Goal: Communication & Community: Answer question/provide support

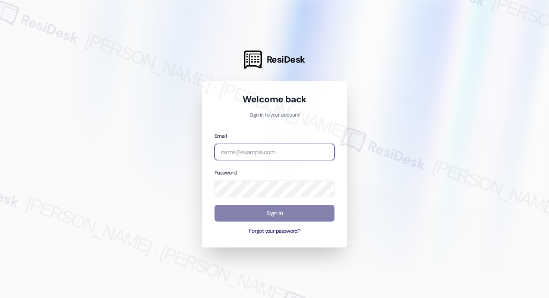
click at [255, 150] on input "email" at bounding box center [275, 152] width 120 height 17
type input "[EMAIL_ADDRESS][PERSON_NAME][DOMAIN_NAME]"
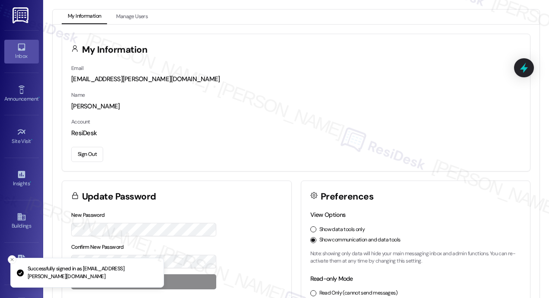
click at [18, 52] on div "Inbox" at bounding box center [21, 56] width 43 height 9
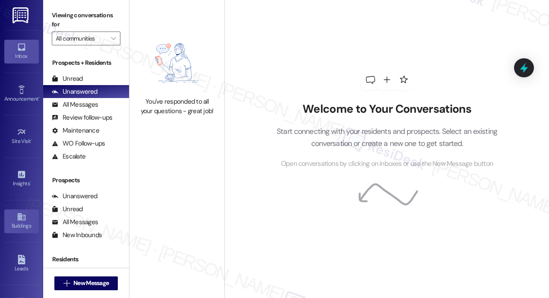
click at [23, 222] on div "Buildings" at bounding box center [21, 226] width 43 height 9
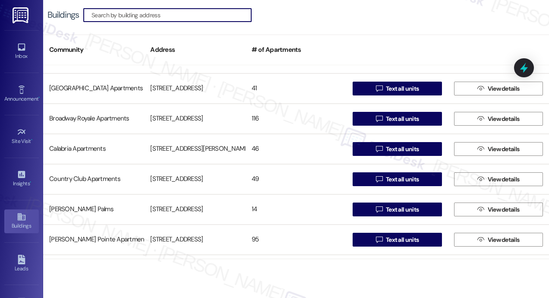
scroll to position [216, 0]
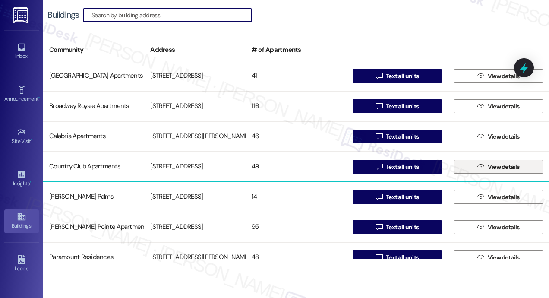
click at [472, 171] on button " View details" at bounding box center [498, 167] width 89 height 14
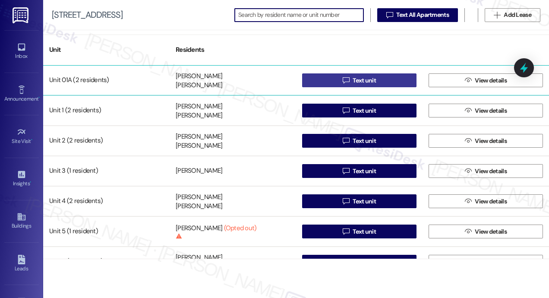
click at [353, 77] on span "Text unit" at bounding box center [364, 80] width 23 height 9
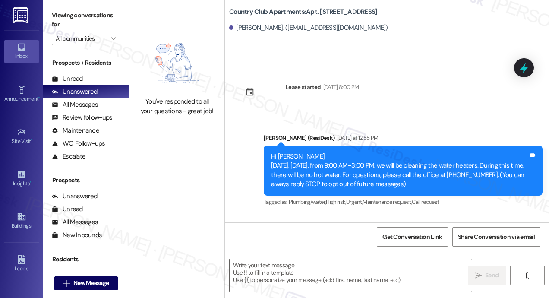
type textarea "Fetching suggested responses. Please feel free to read through the conversation…"
click at [280, 262] on textarea at bounding box center [351, 275] width 242 height 32
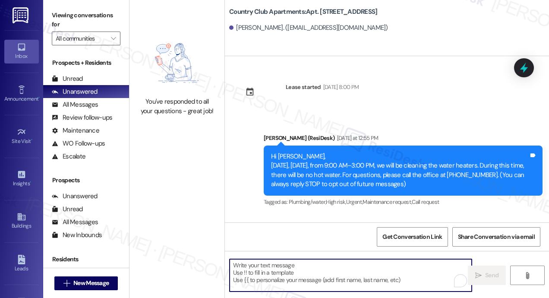
paste textarea "Hi {{first_name}}! We apologize for the inconvenience, but due to an emergency …"
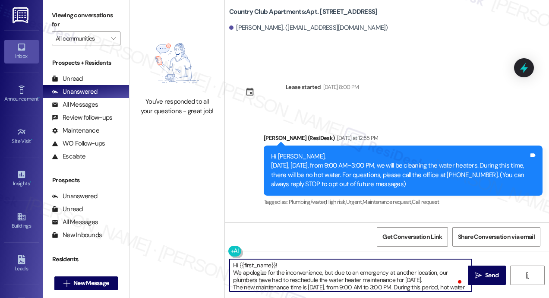
scroll to position [31, 0]
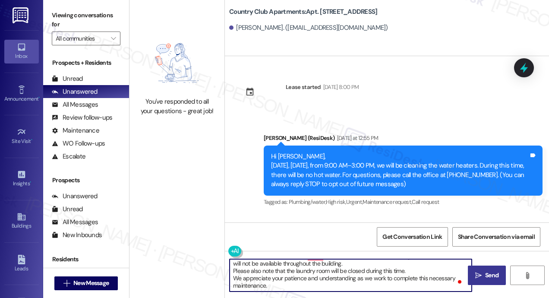
type textarea "Hi {{first_name}}! We apologize for the inconvenience, but due to an emergency …"
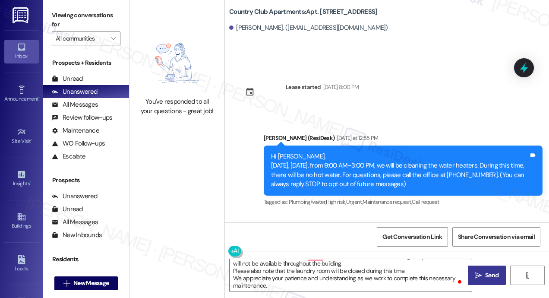
click at [483, 276] on span " Send" at bounding box center [487, 275] width 27 height 9
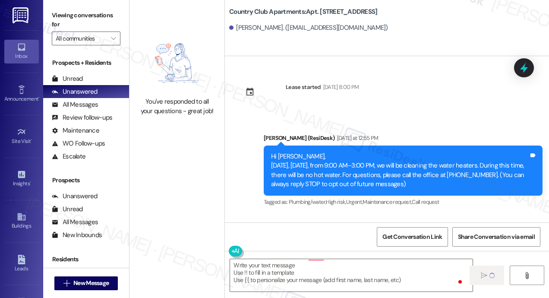
scroll to position [0, 0]
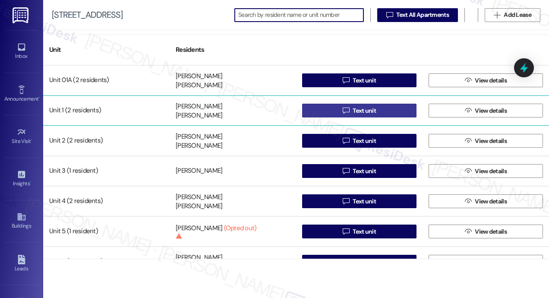
click at [330, 112] on button " Text unit" at bounding box center [359, 111] width 114 height 14
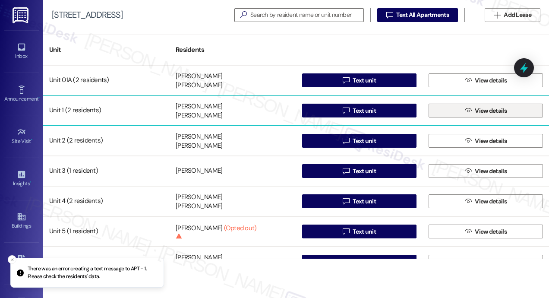
click at [455, 108] on button " View details" at bounding box center [486, 111] width 114 height 14
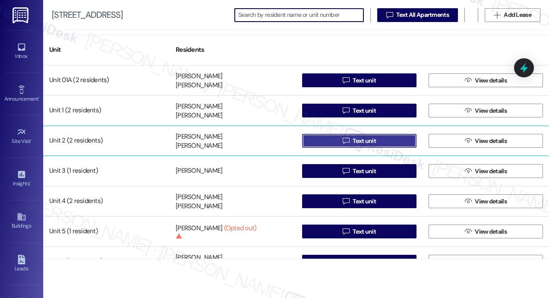
click at [374, 140] on span "Text unit" at bounding box center [364, 140] width 27 height 9
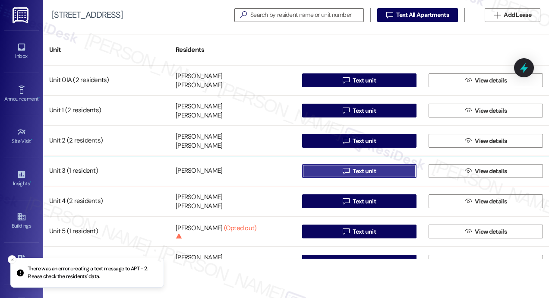
click at [344, 171] on icon "" at bounding box center [346, 171] width 6 height 7
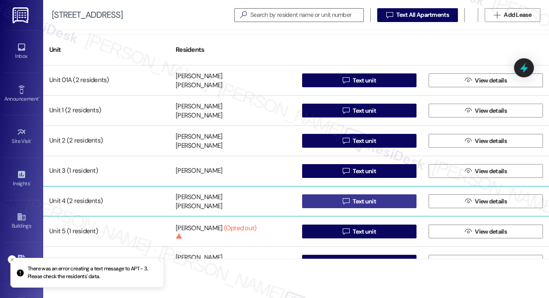
click at [357, 197] on span "Text unit" at bounding box center [364, 201] width 23 height 9
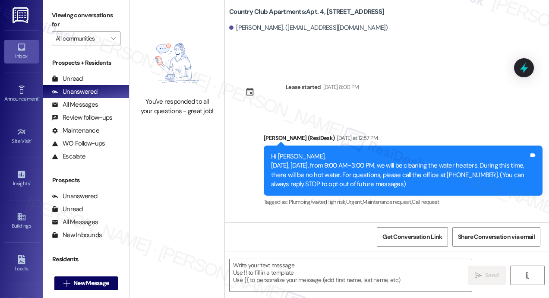
type textarea "Fetching suggested responses. Please feel free to read through the conversation…"
click at [304, 263] on textarea at bounding box center [351, 275] width 242 height 32
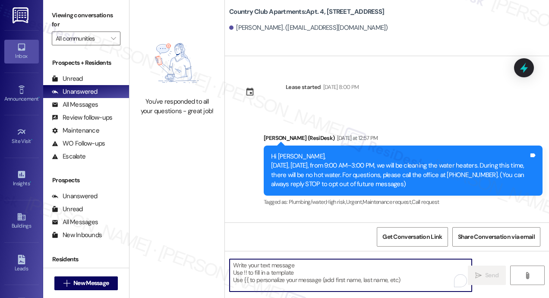
paste textarea "Hi {{first_name}}! We apologize for the inconvenience, but due to an emergency …"
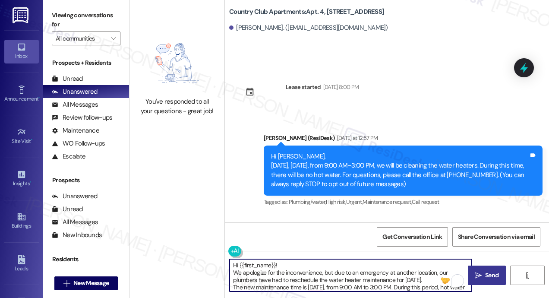
type textarea "Hi {{first_name}}! We apologize for the inconvenience, but due to an emergency …"
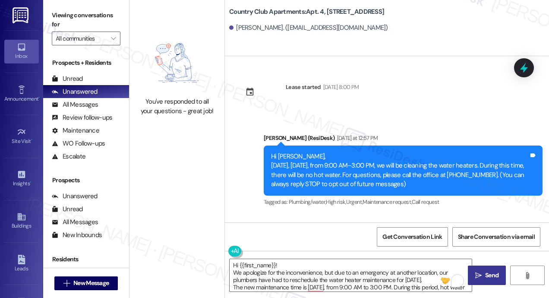
click at [484, 274] on span "Send" at bounding box center [492, 275] width 17 height 9
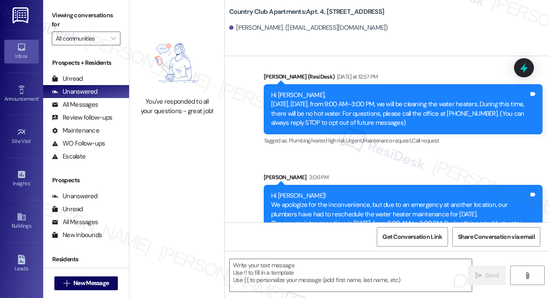
scroll to position [117, 0]
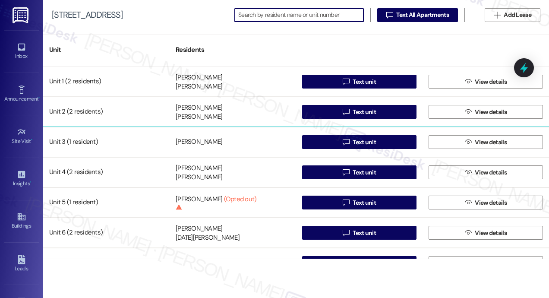
scroll to position [86, 0]
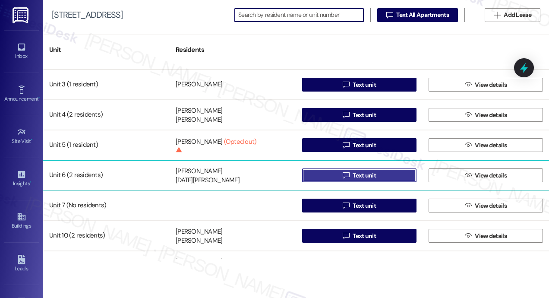
click at [351, 177] on span "Text unit" at bounding box center [364, 175] width 27 height 9
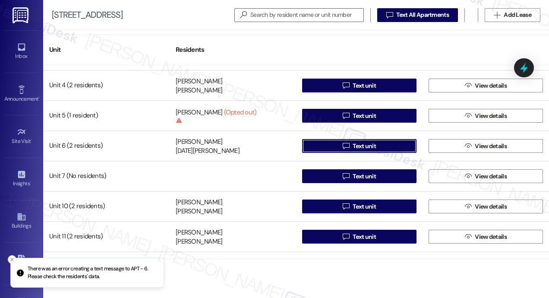
scroll to position [130, 0]
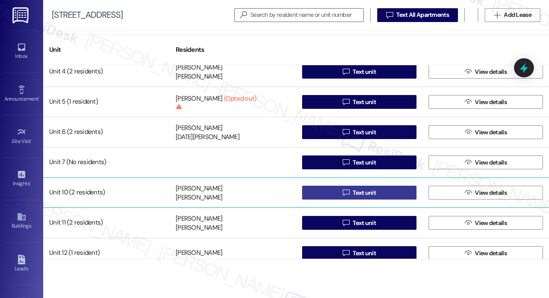
click at [351, 191] on span "Text unit" at bounding box center [364, 192] width 27 height 9
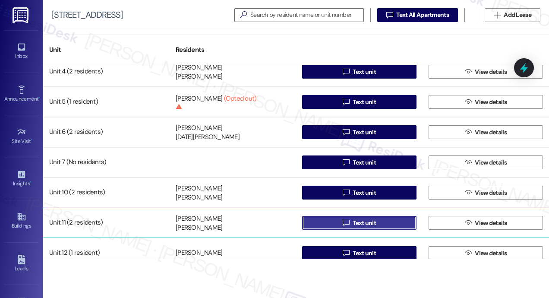
click at [343, 222] on icon "" at bounding box center [346, 222] width 6 height 7
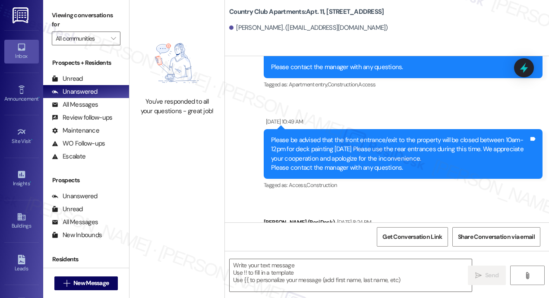
type textarea "Fetching suggested responses. Please feel free to read through the conversation…"
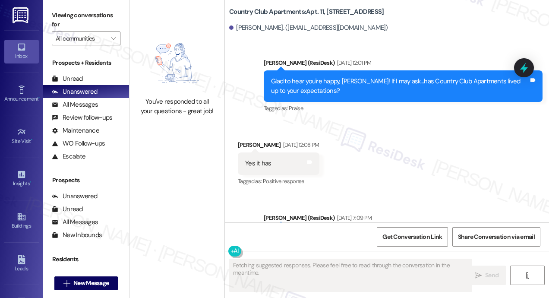
scroll to position [2033, 0]
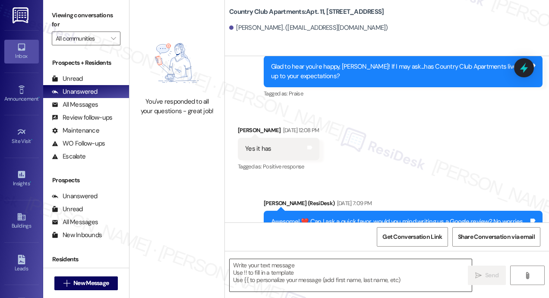
click at [333, 270] on textarea at bounding box center [351, 275] width 242 height 32
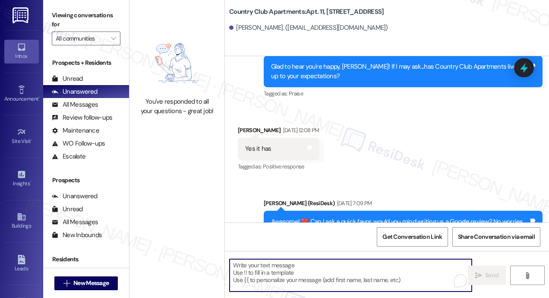
paste textarea "Hi {{first_name}}! We apologize for the inconvenience, but due to an emergency …"
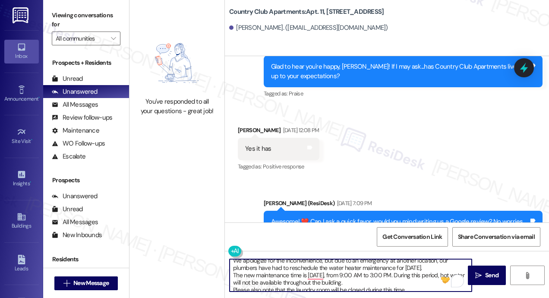
scroll to position [0, 0]
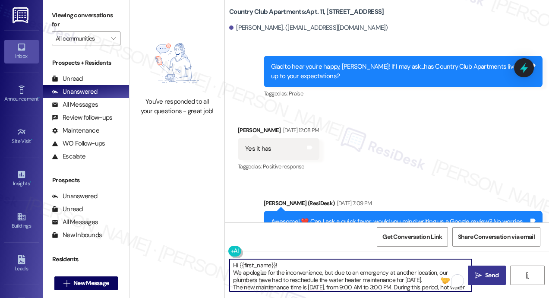
type textarea "Hi {{first_name}}! We apologize for the inconvenience, but due to an emergency …"
click at [474, 276] on span " Send" at bounding box center [487, 275] width 27 height 9
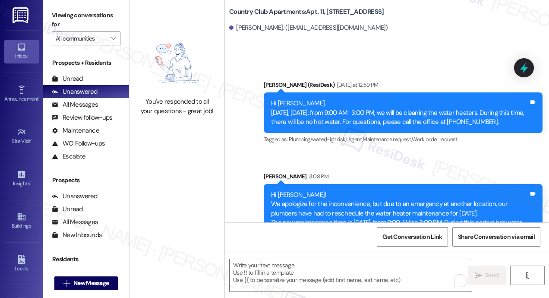
scroll to position [2868, 0]
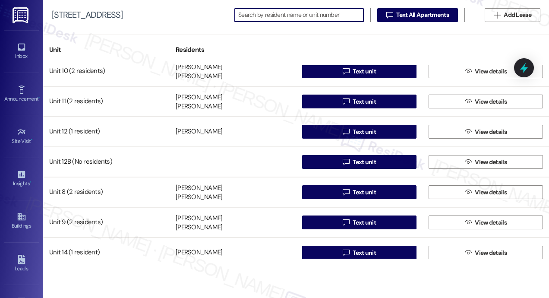
scroll to position [259, 0]
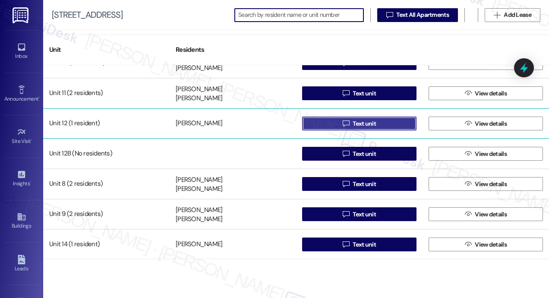
click at [332, 126] on button " Text unit" at bounding box center [359, 124] width 114 height 14
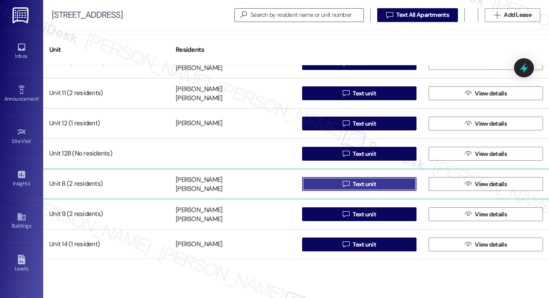
click at [367, 184] on span "Text unit" at bounding box center [364, 184] width 23 height 9
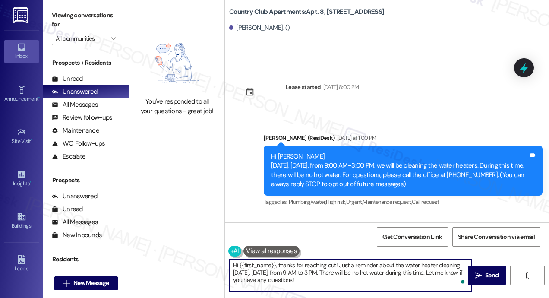
paste textarea "! We apologize for the inconvenience, but due to an emergency at another locati…"
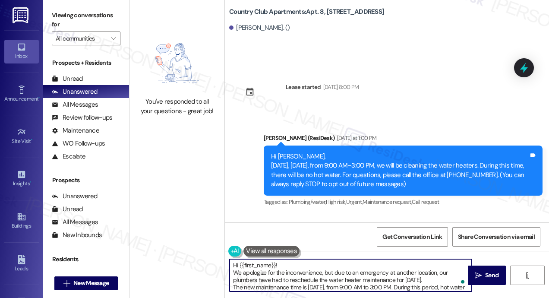
scroll to position [29, 0]
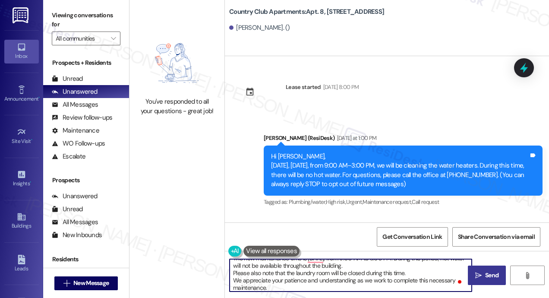
type textarea "Hi {{first_name}}! We apologize for the inconvenience, but due to an emergency …"
click at [494, 277] on span "Send" at bounding box center [491, 275] width 13 height 9
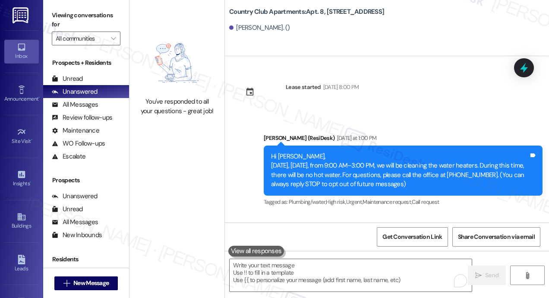
scroll to position [117, 0]
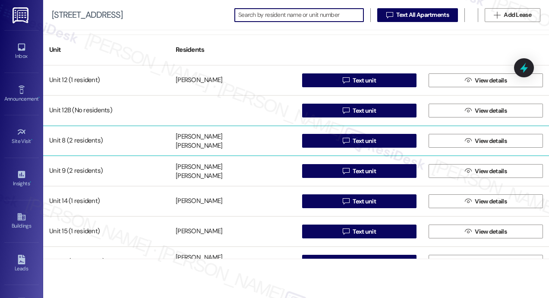
scroll to position [346, 0]
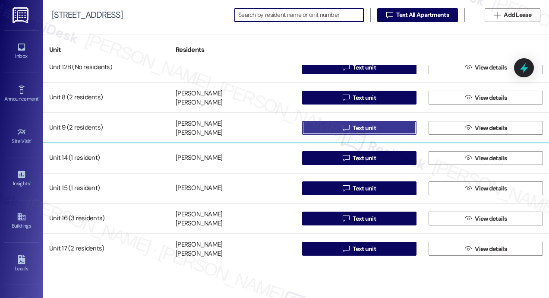
click at [339, 127] on button " Text unit" at bounding box center [359, 128] width 114 height 14
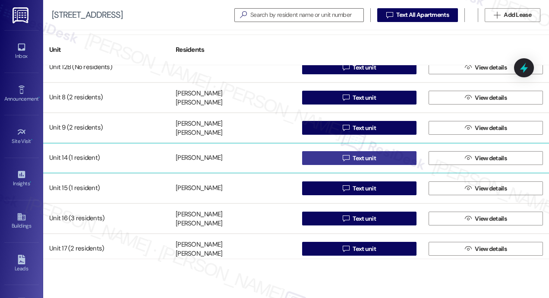
click at [327, 158] on button " Text unit" at bounding box center [359, 158] width 114 height 14
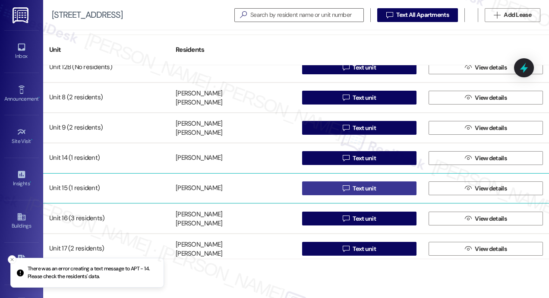
click at [366, 186] on span "Text unit" at bounding box center [364, 188] width 23 height 9
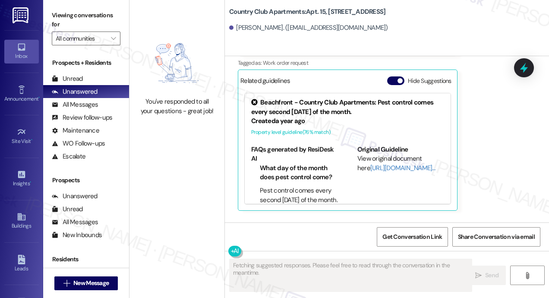
scroll to position [867, 0]
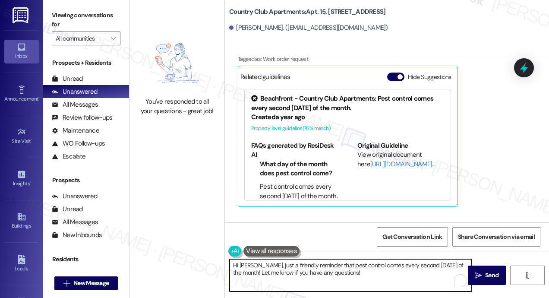
click at [327, 271] on textarea "Hi Maria, just a friendly reminder that pest control comes every second Friday …" at bounding box center [351, 275] width 242 height 32
paste textarea "{{first_name}}! We apologize for the inconvenience, but due to an emergency at …"
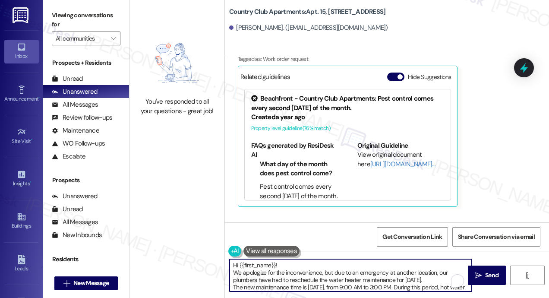
scroll to position [29, 0]
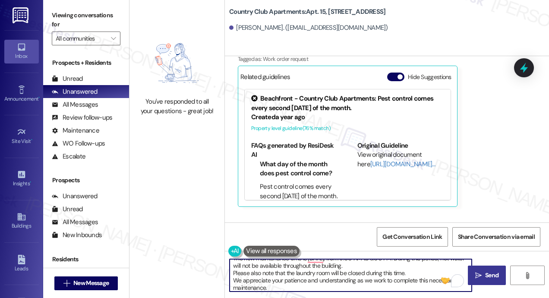
type textarea "Hi {{first_name}}! We apologize for the inconvenience, but due to an emergency …"
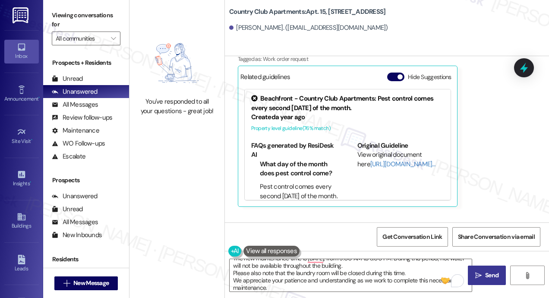
click at [489, 276] on span "Send" at bounding box center [491, 275] width 13 height 9
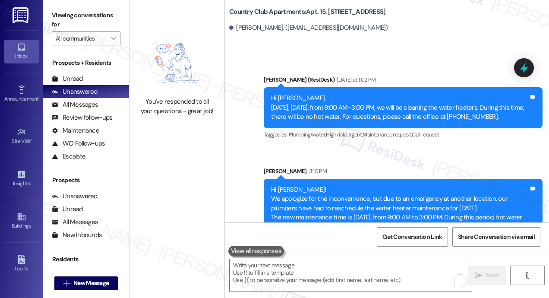
scroll to position [2707, 0]
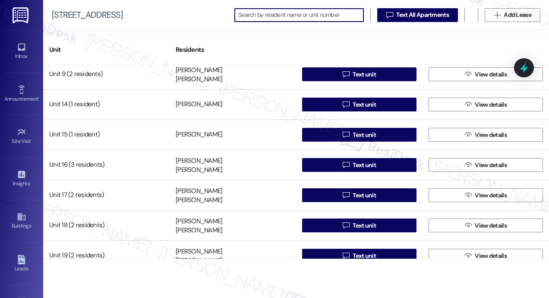
scroll to position [432, 0]
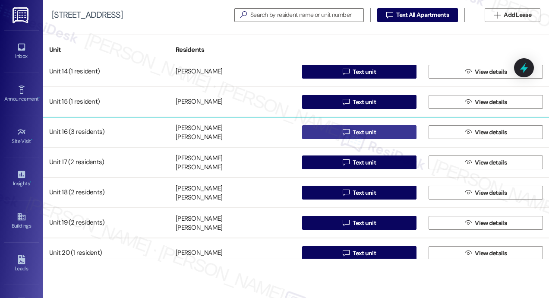
click at [332, 133] on button " Text unit" at bounding box center [359, 132] width 114 height 14
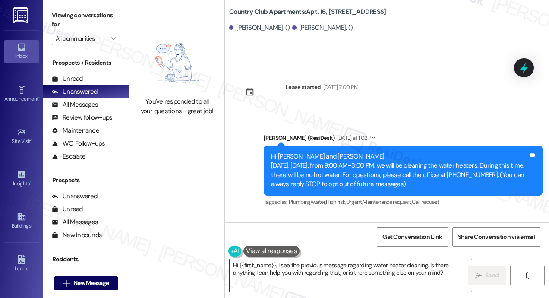
click at [311, 273] on textarea "Hi {{first_name}}, I see the previous message regarding water heater cleaning. …" at bounding box center [351, 275] width 242 height 32
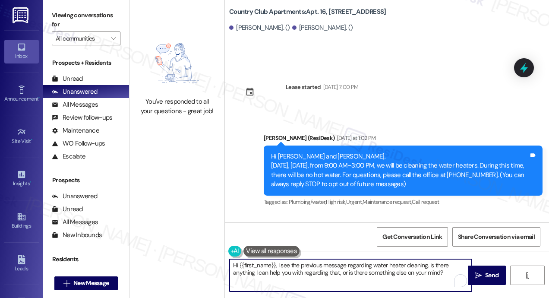
paste textarea "! We apologize for the inconvenience, but due to an emergency at another locati…"
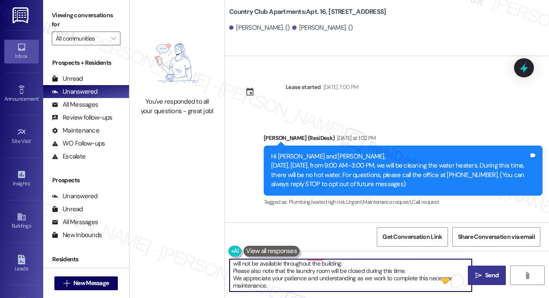
type textarea "Hi {{first_name}}! We apologize for the inconvenience, but due to an emergency …"
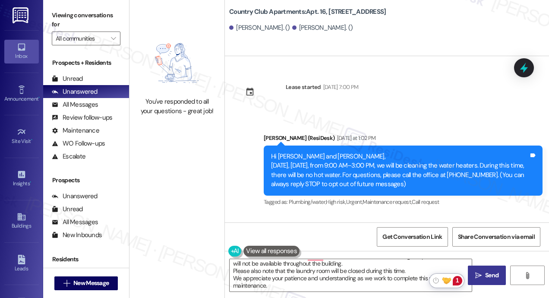
click at [476, 273] on icon "" at bounding box center [479, 275] width 6 height 7
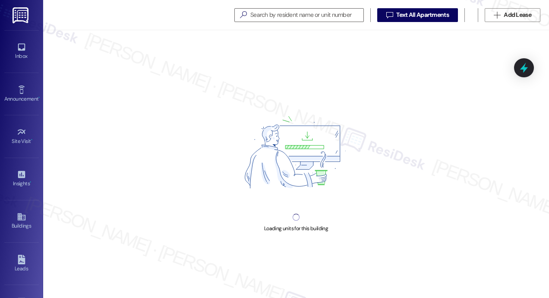
scroll to position [0, 1]
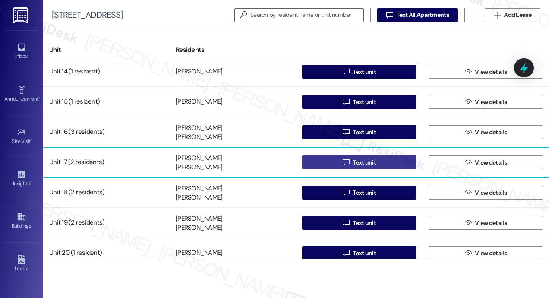
click at [329, 164] on button " Text unit" at bounding box center [359, 162] width 114 height 14
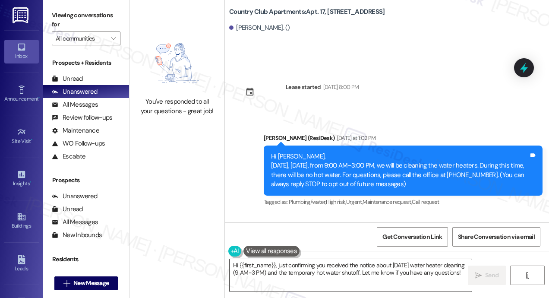
click at [308, 270] on textarea "Hi {{first_name}}, just confirming you received the notice about tomorrow's wat…" at bounding box center [351, 275] width 242 height 32
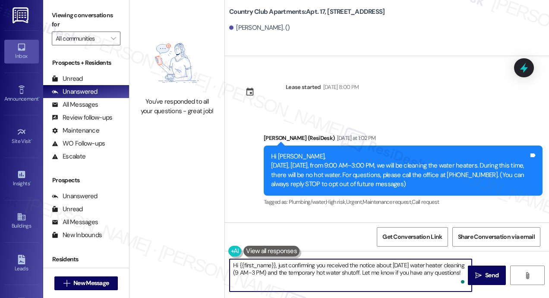
paste textarea "! We apologize for the inconvenience, but due to an emergency at another locati…"
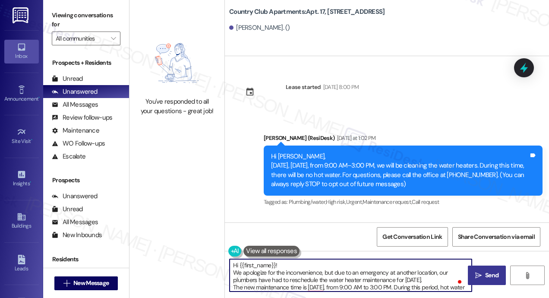
type textarea "Hi {{first_name}}! We apologize for the inconvenience, but due to an emergency …"
click at [484, 273] on span "Send" at bounding box center [492, 275] width 17 height 9
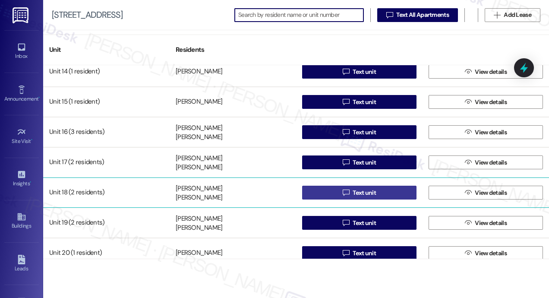
click at [341, 192] on span " Text unit" at bounding box center [359, 192] width 37 height 13
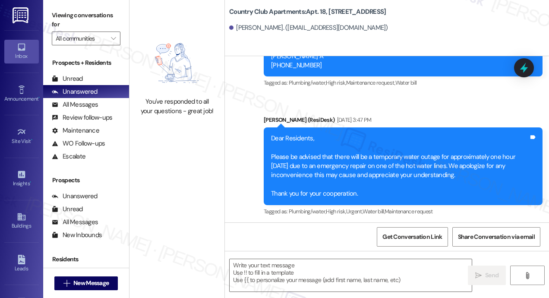
type textarea "Fetching suggested responses. Please feel free to read through the conversation…"
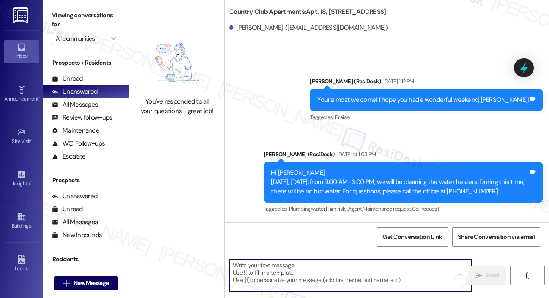
click at [310, 269] on textarea "To enrich screen reader interactions, please activate Accessibility in Grammarl…" at bounding box center [351, 275] width 242 height 32
paste textarea "Hi {{first_name}}! We apologize for the inconvenience, but due to an emergency …"
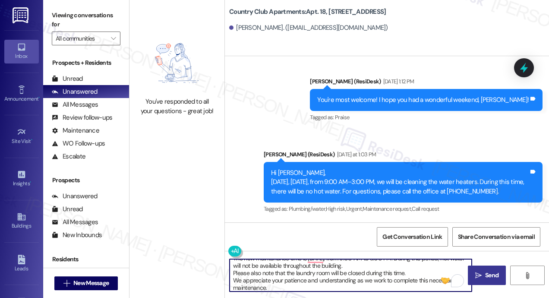
type textarea "Hi {{first_name}}! We apologize for the inconvenience, but due to an emergency …"
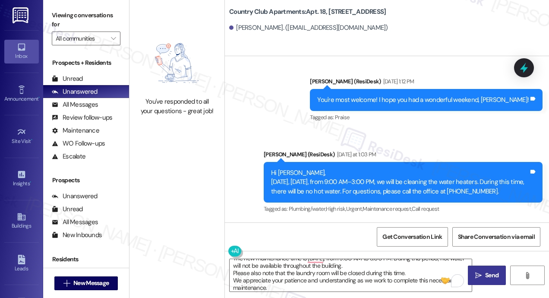
click at [487, 272] on span "Send" at bounding box center [491, 275] width 13 height 9
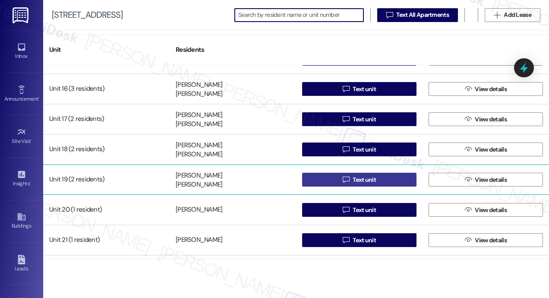
click at [329, 180] on button " Text unit" at bounding box center [359, 180] width 114 height 14
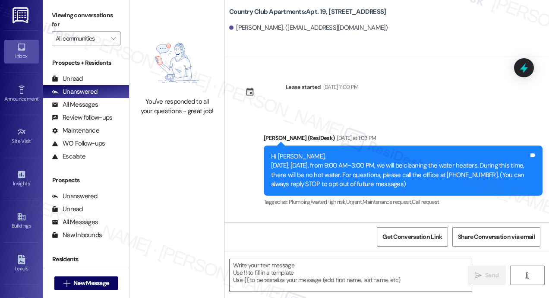
type textarea "Fetching suggested responses. Please feel free to read through the conversation…"
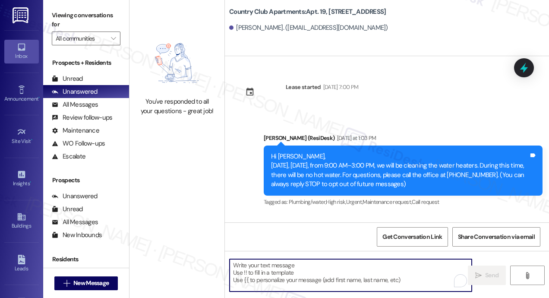
click at [284, 277] on textarea "To enrich screen reader interactions, please activate Accessibility in Grammarl…" at bounding box center [351, 275] width 242 height 32
paste textarea "Hi {{first_name}}! We apologize for the inconvenience, but due to an emergency …"
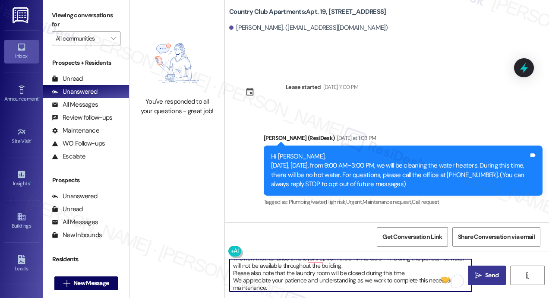
type textarea "Hi {{first_name}}! We apologize for the inconvenience, but due to an emergency …"
click at [482, 273] on icon "" at bounding box center [479, 275] width 6 height 7
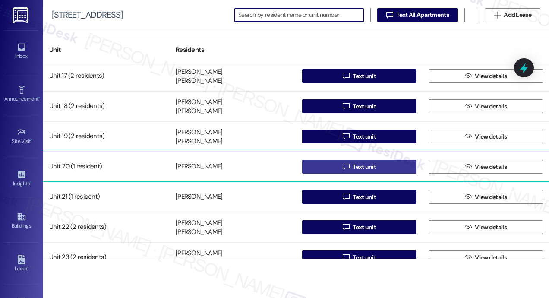
click at [371, 165] on span "Text unit" at bounding box center [364, 166] width 23 height 9
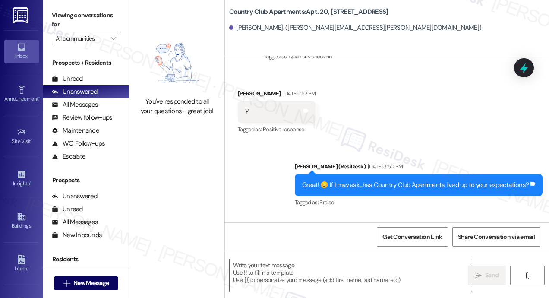
type textarea "Fetching suggested responses. Please feel free to read through the conversation…"
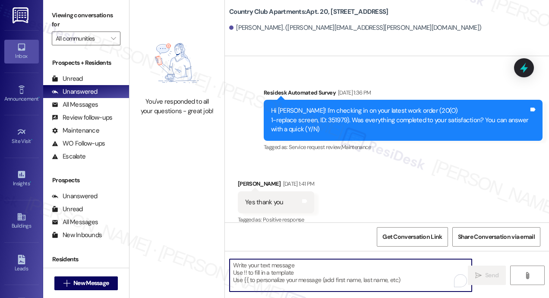
click at [327, 275] on textarea "To enrich screen reader interactions, please activate Accessibility in Grammarl…" at bounding box center [351, 275] width 242 height 32
paste textarea "Hi {{first_name}}! We apologize for the inconvenience, but due to an emergency …"
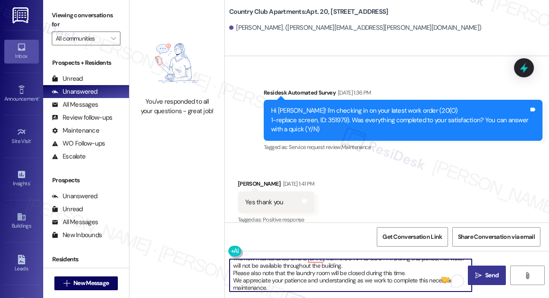
type textarea "Hi {{first_name}}! We apologize for the inconvenience, but due to an emergency …"
click at [484, 274] on span "Send" at bounding box center [492, 275] width 17 height 9
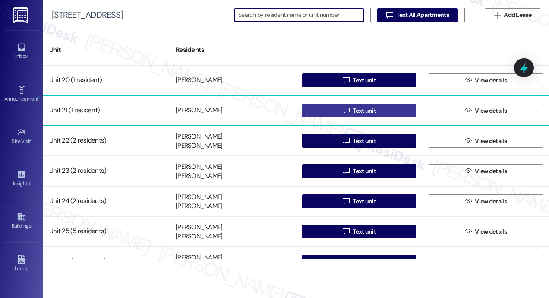
click at [374, 108] on span "Text unit" at bounding box center [364, 110] width 23 height 9
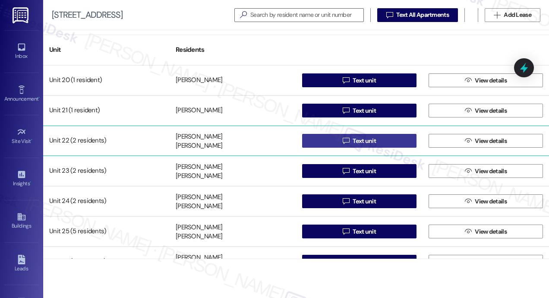
click at [389, 137] on button " Text unit" at bounding box center [359, 141] width 114 height 14
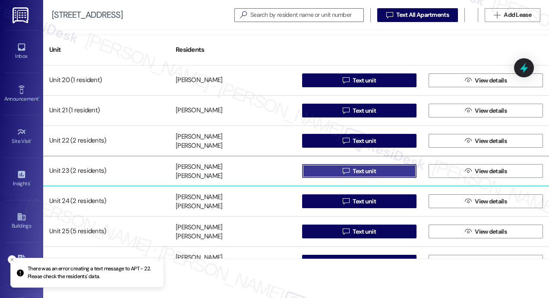
click at [351, 170] on span "Text unit" at bounding box center [364, 171] width 27 height 9
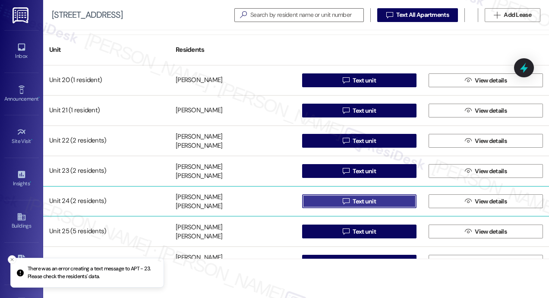
click at [327, 203] on button " Text unit" at bounding box center [359, 201] width 114 height 14
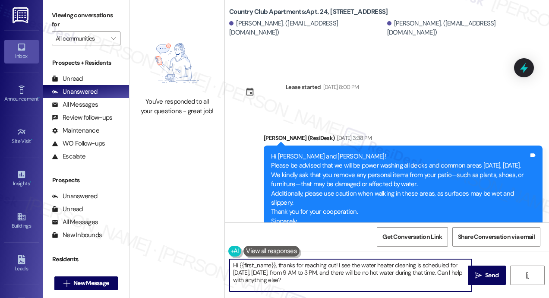
click at [311, 273] on textarea "Hi {{first_name}}, thanks for reaching out! I see the water heater cleaning is …" at bounding box center [351, 275] width 242 height 32
paste textarea "! We apologize for the inconvenience, but due to an emergency at another locati…"
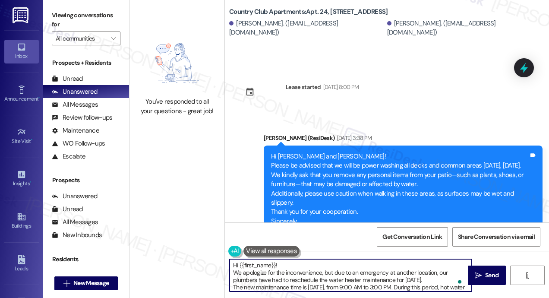
scroll to position [29, 0]
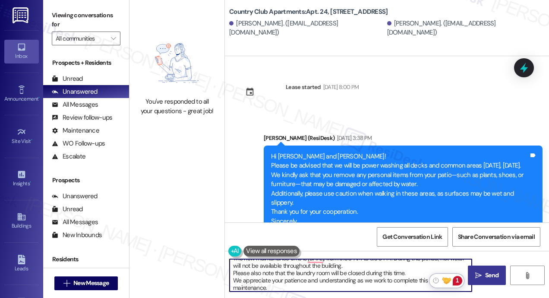
type textarea "Hi {{first_name}}! We apologize for the inconvenience, but due to an emergency …"
click at [480, 275] on icon "" at bounding box center [479, 275] width 6 height 7
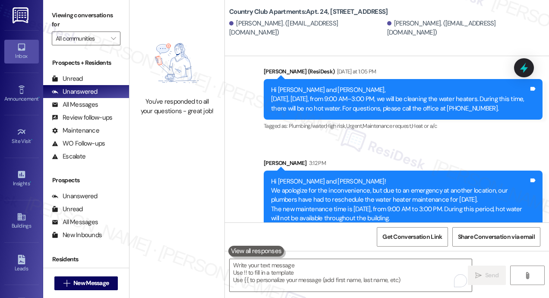
scroll to position [264, 0]
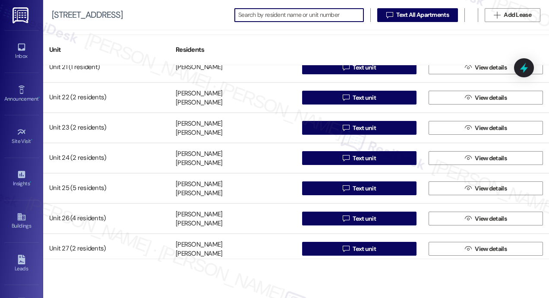
scroll to position [691, 0]
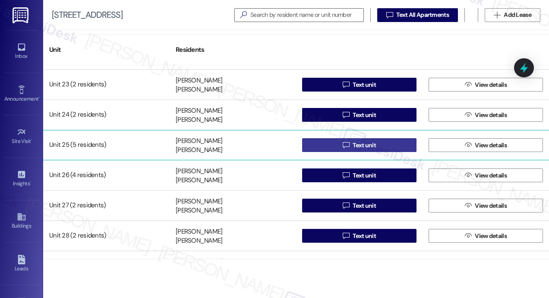
click at [320, 143] on button " Text unit" at bounding box center [359, 145] width 114 height 14
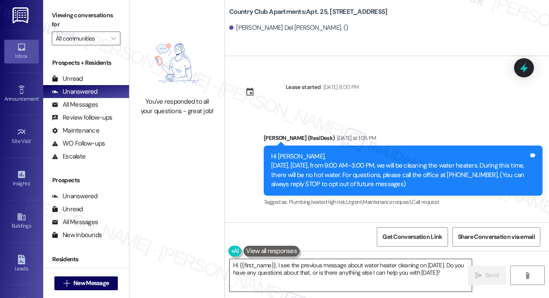
click at [333, 282] on textarea "Hi {{first_name}}, I see the previous message about water heater cleaning on Se…" at bounding box center [351, 275] width 242 height 32
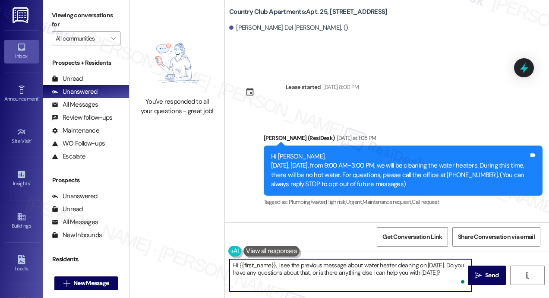
paste textarea "! We apologize for the inconvenience, but due to an emergency at another locati…"
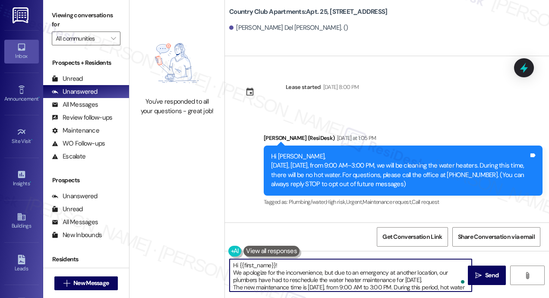
scroll to position [29, 0]
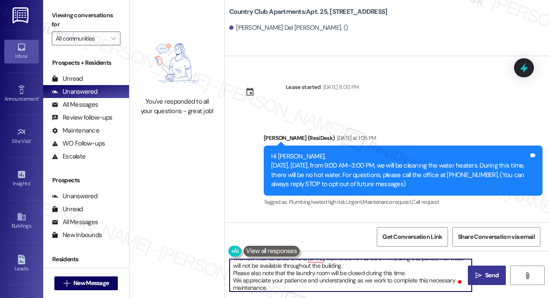
type textarea "Hi {{first_name}}! We apologize for the inconvenience, but due to an emergency …"
click at [481, 272] on icon "" at bounding box center [479, 275] width 6 height 7
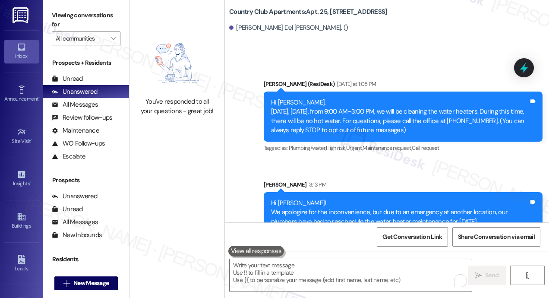
scroll to position [117, 0]
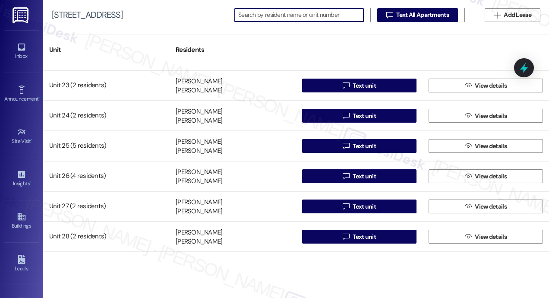
scroll to position [691, 0]
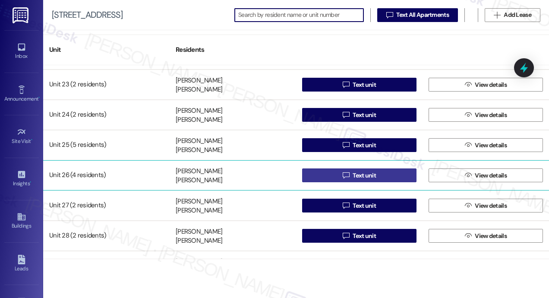
click at [345, 174] on icon "" at bounding box center [346, 175] width 6 height 7
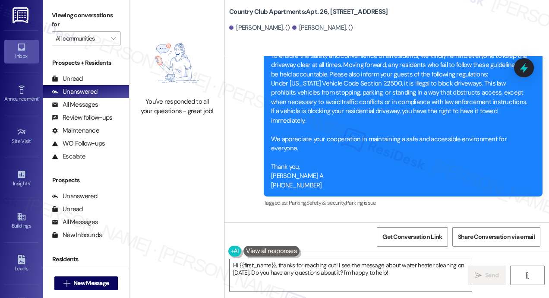
scroll to position [1166, 0]
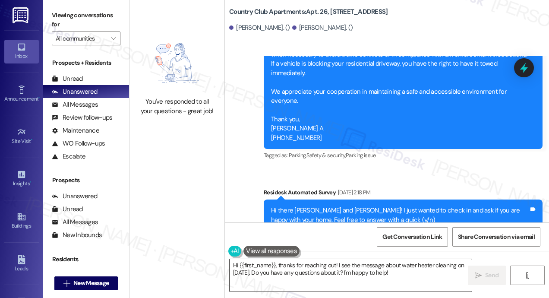
click at [313, 276] on textarea "Hi {{first_name}}, thanks for reaching out! I see the message about water heate…" at bounding box center [351, 275] width 242 height 32
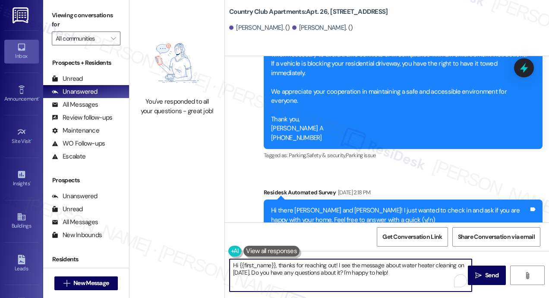
paste textarea "! We apologize for the inconvenience, but due to an emergency at another locati…"
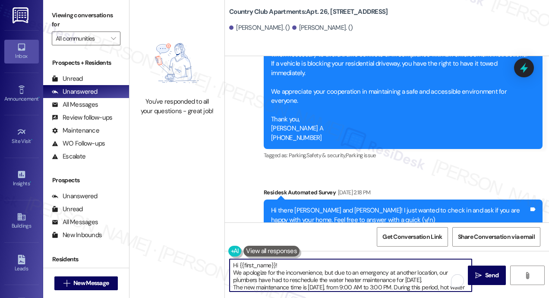
scroll to position [29, 0]
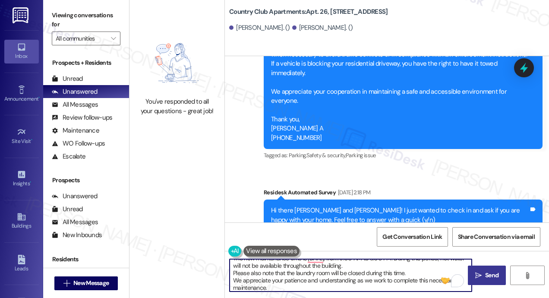
type textarea "Hi {{first_name}}! We apologize for the inconvenience, but due to an emergency …"
click at [482, 273] on span " Send" at bounding box center [487, 275] width 27 height 9
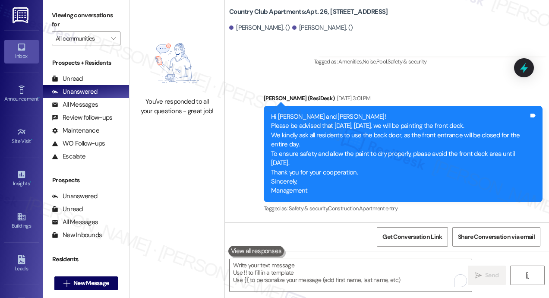
scroll to position [1987, 0]
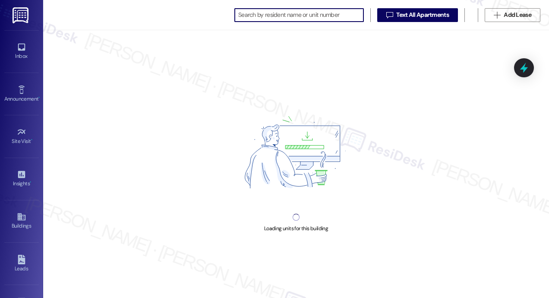
scroll to position [0, 16]
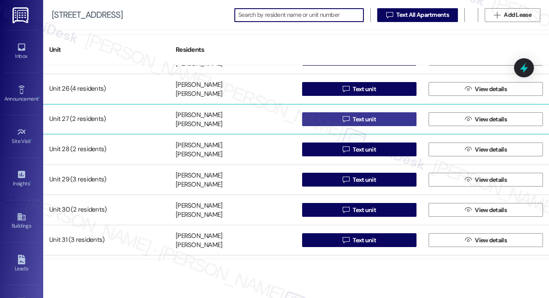
click at [347, 116] on icon "" at bounding box center [346, 119] width 6 height 7
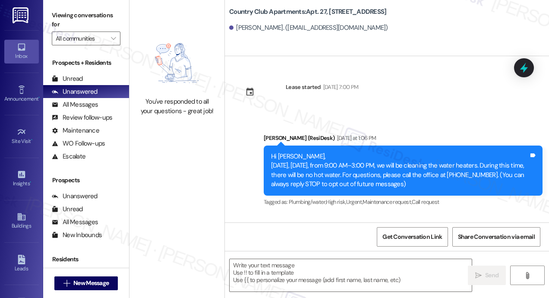
type textarea "Fetching suggested responses. Please feel free to read through the conversation…"
click at [346, 273] on textarea at bounding box center [351, 275] width 242 height 32
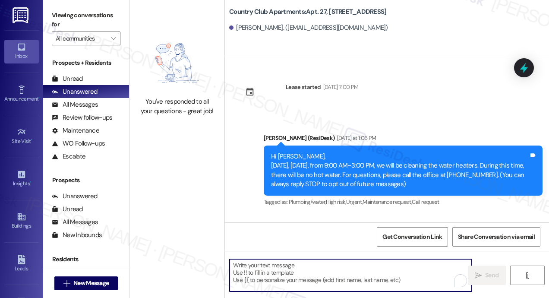
paste textarea "Hi {{first_name}}! We apologize for the inconvenience, but due to an emergency …"
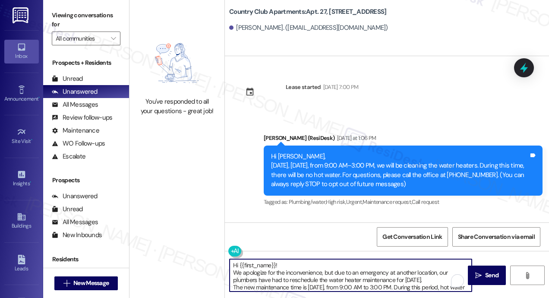
scroll to position [29, 0]
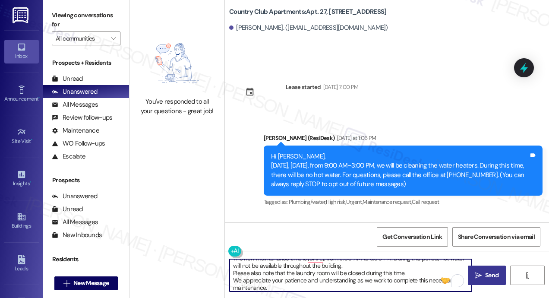
type textarea "Hi {{first_name}}! We apologize for the inconvenience, but due to an emergency …"
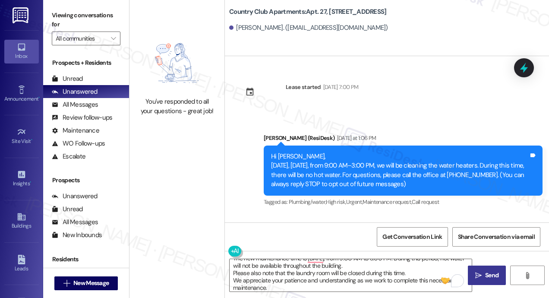
click at [484, 271] on span "Send" at bounding box center [492, 275] width 17 height 9
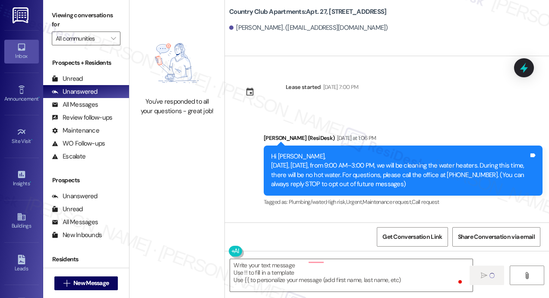
scroll to position [0, 0]
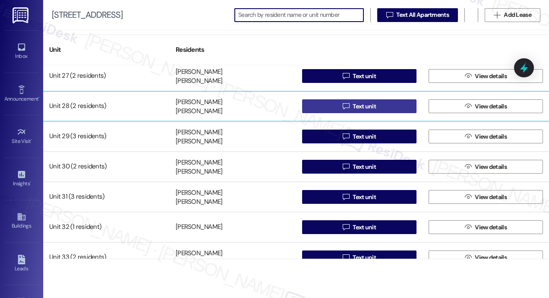
click at [353, 109] on span "Text unit" at bounding box center [364, 106] width 23 height 9
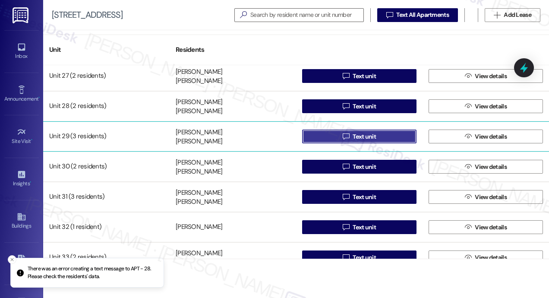
click at [333, 139] on button " Text unit" at bounding box center [359, 137] width 114 height 14
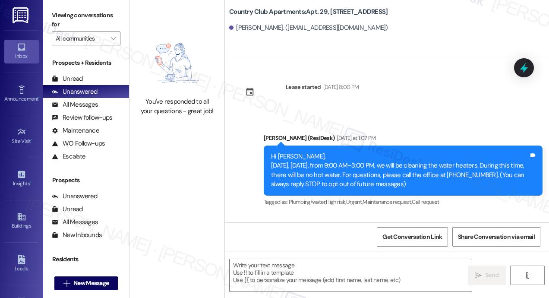
type textarea "Fetching suggested responses. Please feel free to read through the conversation…"
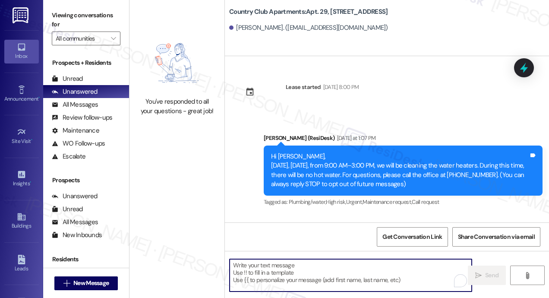
click at [322, 273] on textarea "To enrich screen reader interactions, please activate Accessibility in Grammarl…" at bounding box center [351, 275] width 242 height 32
paste textarea "Hi {{first_name}}! We apologize for the inconvenience, but due to an emergency …"
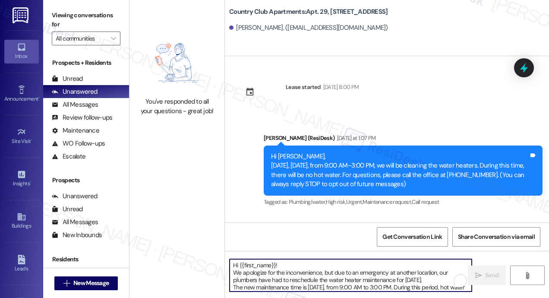
scroll to position [29, 0]
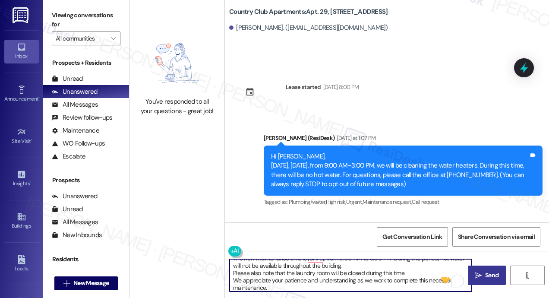
type textarea "Hi {{first_name}}! We apologize for the inconvenience, but due to an emergency …"
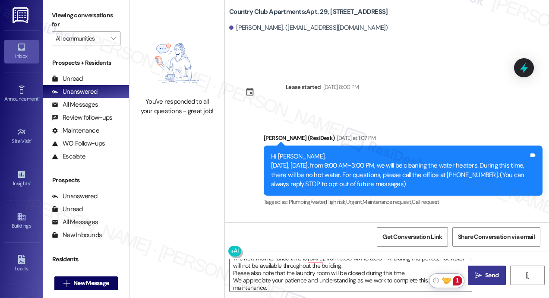
click at [489, 276] on span "Send" at bounding box center [491, 275] width 13 height 9
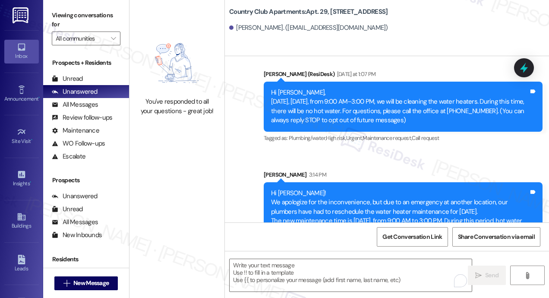
scroll to position [117, 0]
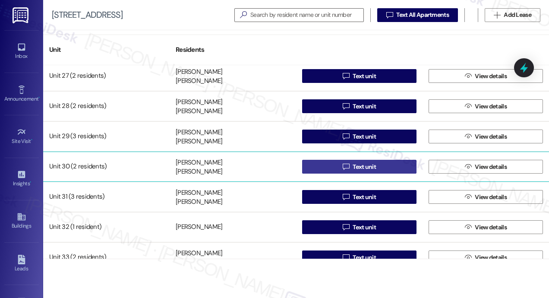
click at [344, 169] on icon "" at bounding box center [346, 166] width 6 height 7
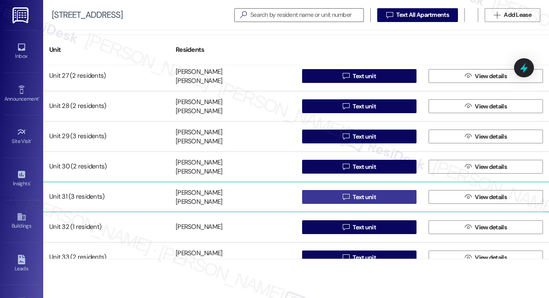
click at [373, 196] on span "Text unit" at bounding box center [364, 197] width 23 height 9
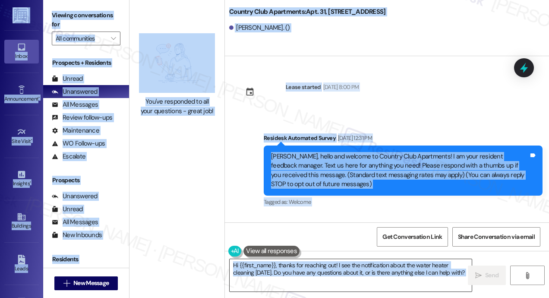
click at [323, 272] on textarea "Hi {{first_name}}, thanks for reaching out! I see the notification about the wa…" at bounding box center [351, 275] width 242 height 32
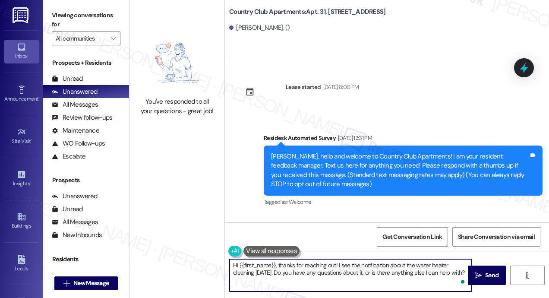
paste textarea "! We apologize for the inconvenience, but due to an emergency at another locati…"
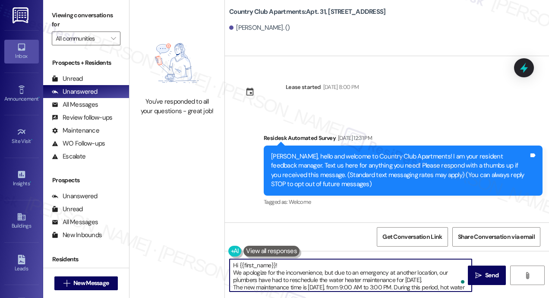
scroll to position [29, 0]
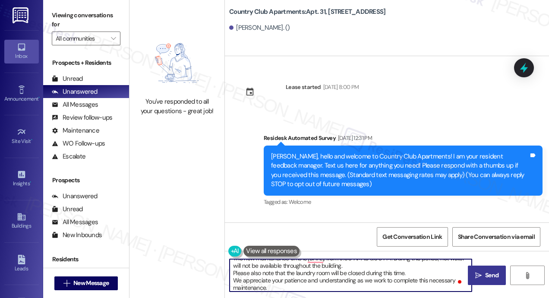
type textarea "Hi {{first_name}}! We apologize for the inconvenience, but due to an emergency …"
click at [481, 277] on icon "" at bounding box center [479, 275] width 6 height 7
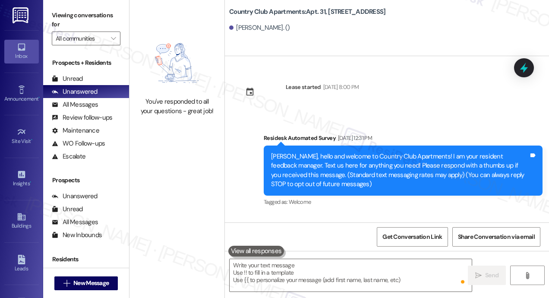
scroll to position [0, 0]
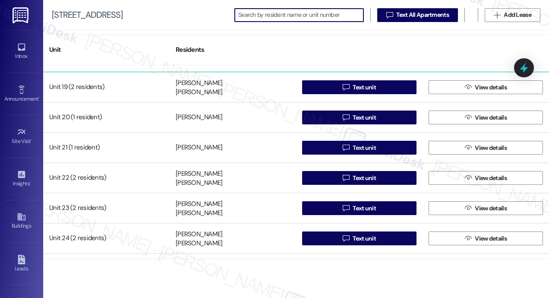
scroll to position [648, 0]
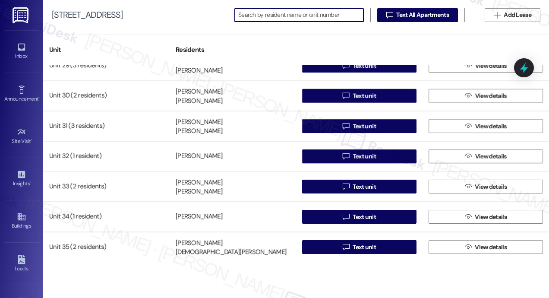
scroll to position [907, 0]
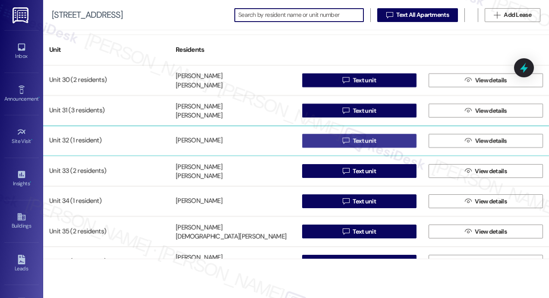
click at [328, 136] on button " Text unit" at bounding box center [359, 141] width 114 height 14
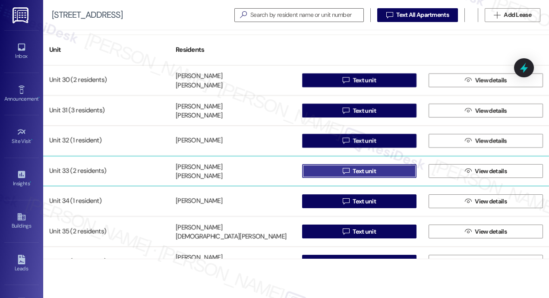
click at [353, 171] on span "Text unit" at bounding box center [364, 171] width 23 height 9
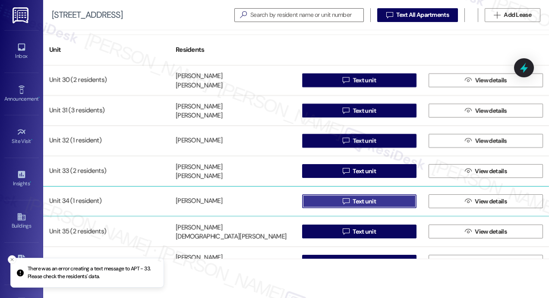
click at [361, 200] on span "Text unit" at bounding box center [364, 201] width 23 height 9
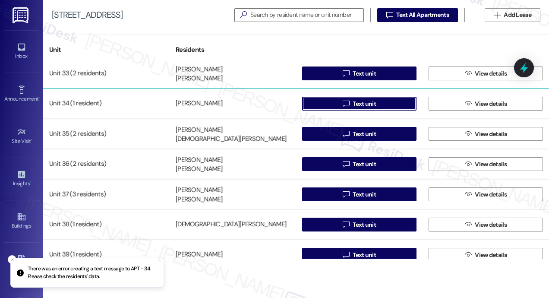
scroll to position [1037, 0]
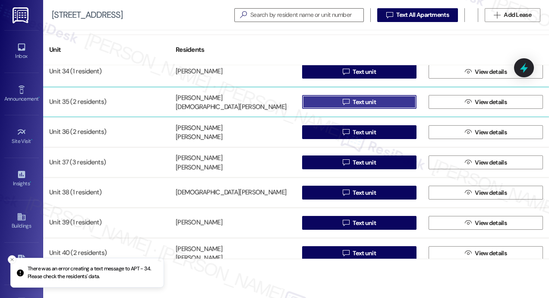
click at [355, 99] on span "Text unit" at bounding box center [364, 102] width 23 height 9
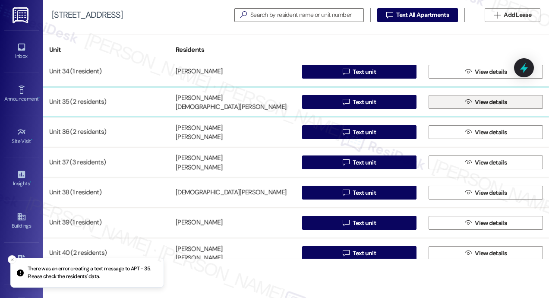
click at [476, 104] on span "View details" at bounding box center [491, 102] width 32 height 9
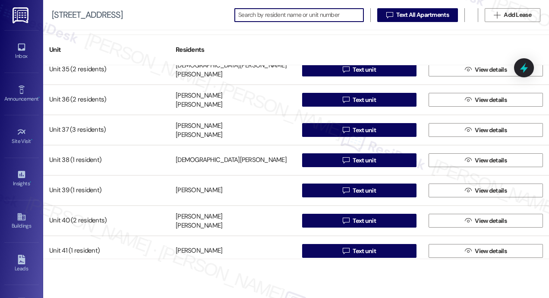
scroll to position [1037, 0]
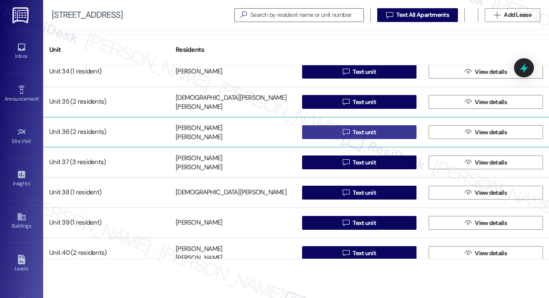
click at [343, 131] on icon "" at bounding box center [346, 132] width 6 height 7
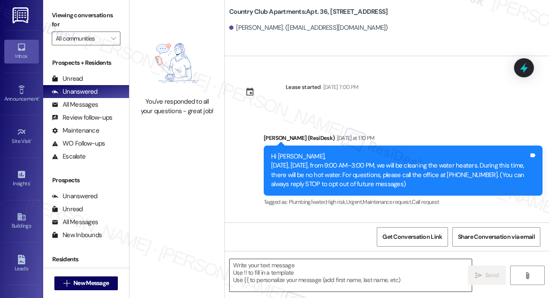
type textarea "Fetching suggested responses. Please feel free to read through the conversation…"
click at [328, 264] on textarea at bounding box center [351, 275] width 242 height 32
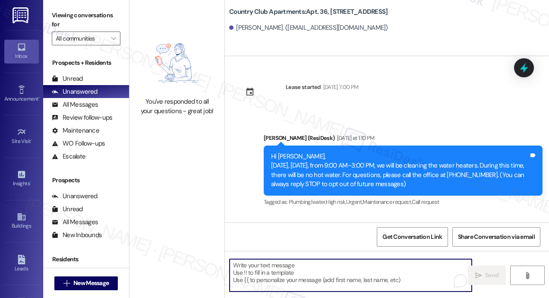
paste textarea "Hi {{first_name}}! We apologize for the inconvenience, but due to an emergency …"
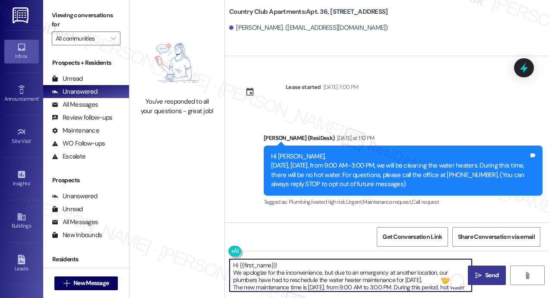
type textarea "Hi {{first_name}}! We apologize for the inconvenience, but due to an emergency …"
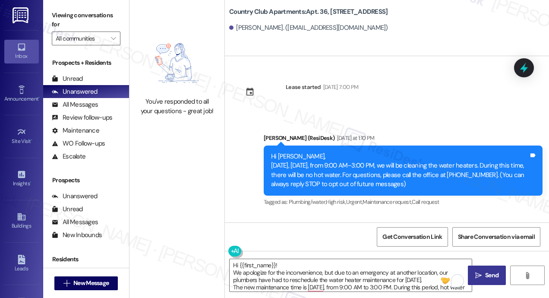
click at [482, 272] on icon "" at bounding box center [479, 275] width 6 height 7
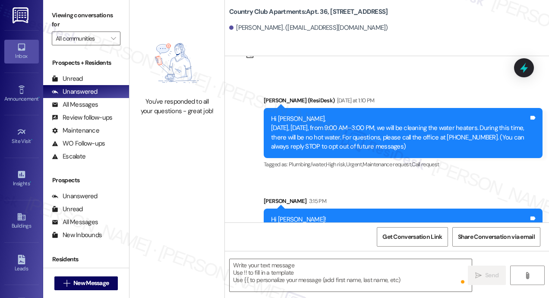
scroll to position [117, 0]
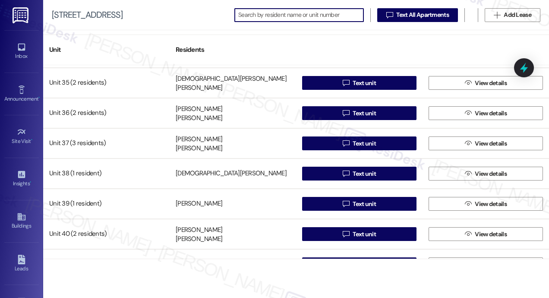
scroll to position [1080, 0]
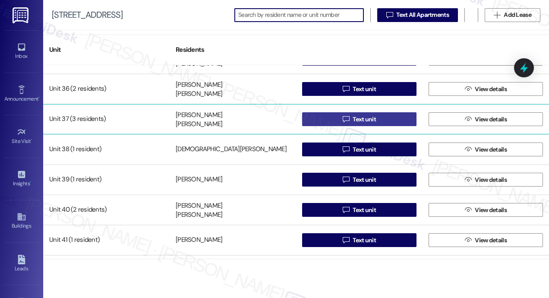
click at [336, 117] on button " Text unit" at bounding box center [359, 119] width 114 height 14
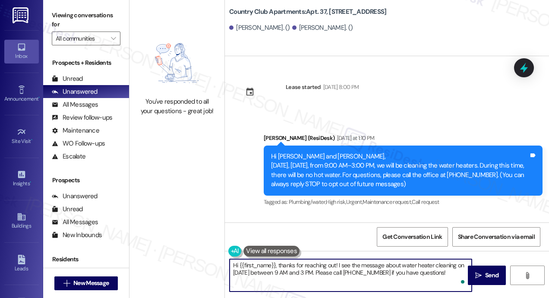
paste textarea "! We apologize for the inconvenience, but due to an emergency at another locati…"
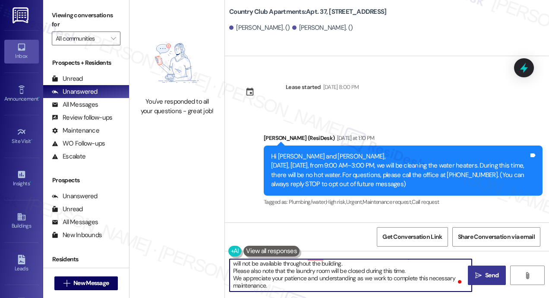
type textarea "Hi {{first_name}}! We apologize for the inconvenience, but due to an emergency …"
click at [492, 275] on span "Send" at bounding box center [491, 275] width 13 height 9
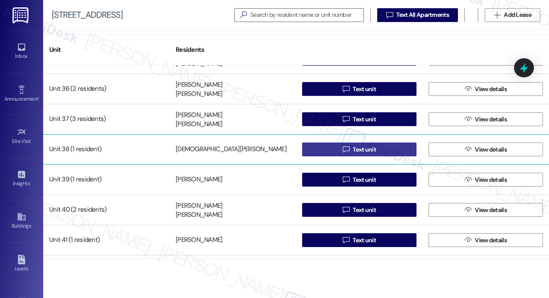
click at [331, 147] on button " Text unit" at bounding box center [359, 150] width 114 height 14
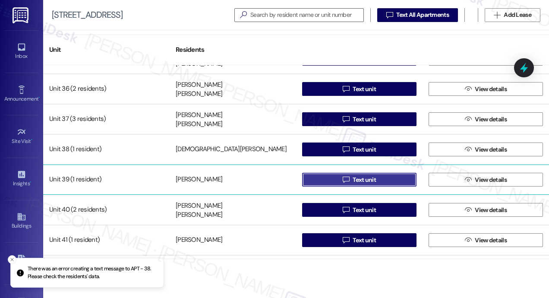
click at [376, 176] on button " Text unit" at bounding box center [359, 180] width 114 height 14
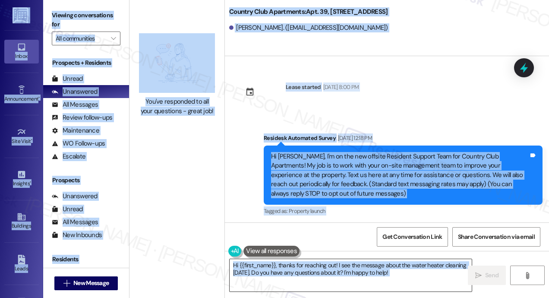
click at [322, 271] on textarea "Hi {{first_name}}, thanks for reaching out! I see the message about the water h…" at bounding box center [351, 275] width 242 height 32
click at [323, 276] on textarea "Hi {{first_name}}, thanks for reaching out! I see the message about the water h…" at bounding box center [351, 275] width 242 height 32
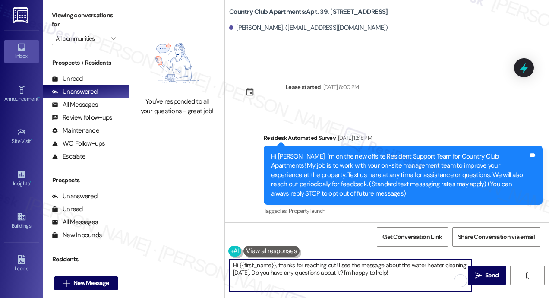
paste textarea "! We apologize for the inconvenience, but due to an emergency at another locati…"
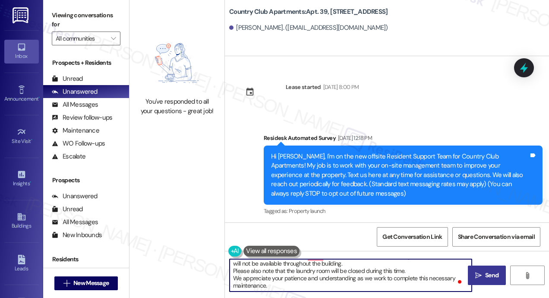
type textarea "Hi {{first_name}}! We apologize for the inconvenience, but due to an emergency …"
click at [479, 272] on icon "" at bounding box center [479, 275] width 6 height 7
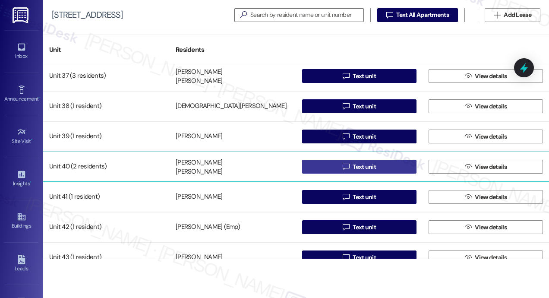
click at [336, 166] on button " Text unit" at bounding box center [359, 167] width 114 height 14
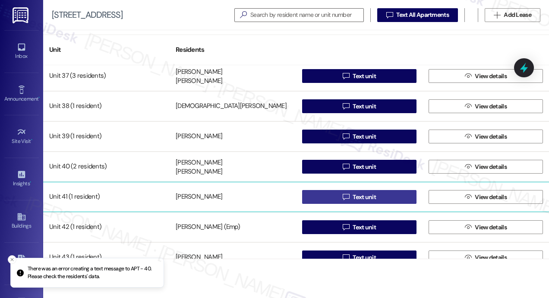
click at [348, 198] on span " Text unit" at bounding box center [359, 196] width 37 height 13
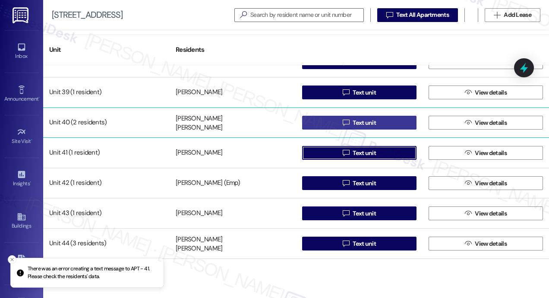
scroll to position [1209, 0]
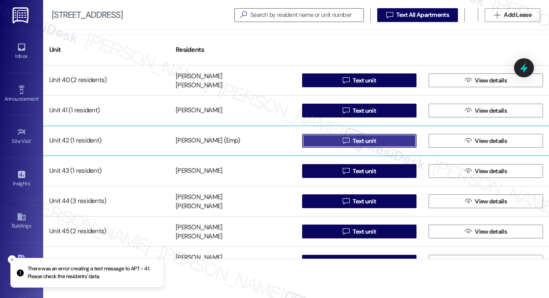
click at [353, 142] on span "Text unit" at bounding box center [364, 140] width 23 height 9
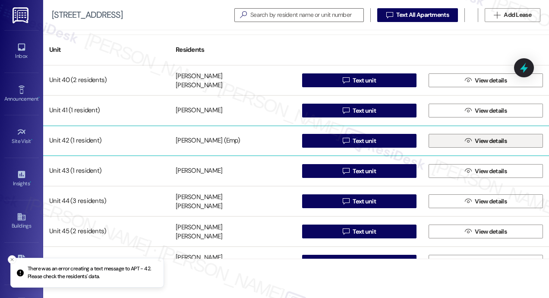
click at [452, 140] on button " View details" at bounding box center [486, 141] width 114 height 14
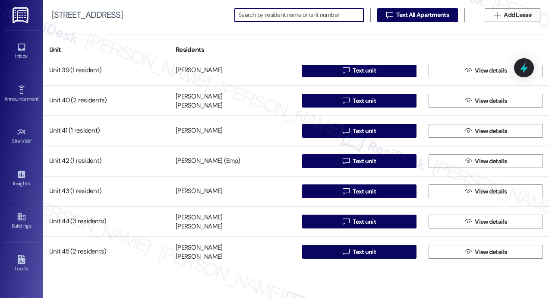
scroll to position [1209, 0]
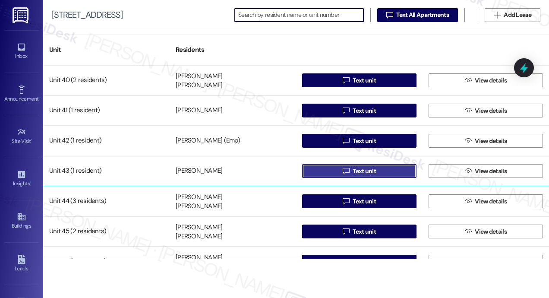
click at [358, 172] on span "Text unit" at bounding box center [364, 171] width 23 height 9
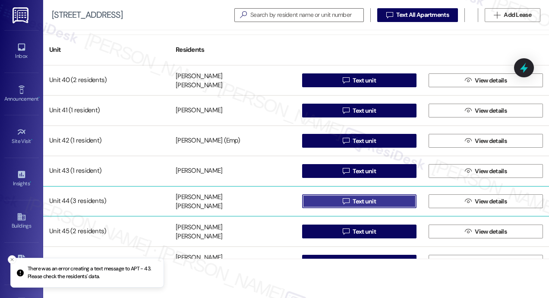
click at [327, 203] on button " Text unit" at bounding box center [359, 201] width 114 height 14
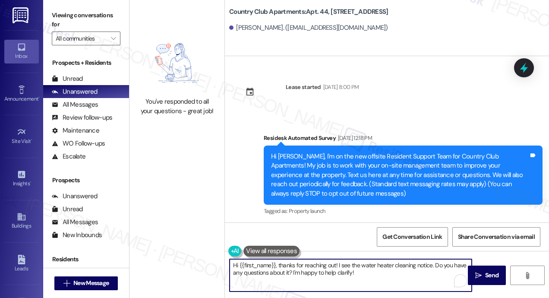
click at [325, 268] on textarea "Hi {{first_name}}, thanks for reaching out! I see the water heater cleaning not…" at bounding box center [351, 275] width 242 height 32
paste textarea "! We apologize for the inconvenience, but due to an emergency at another locati…"
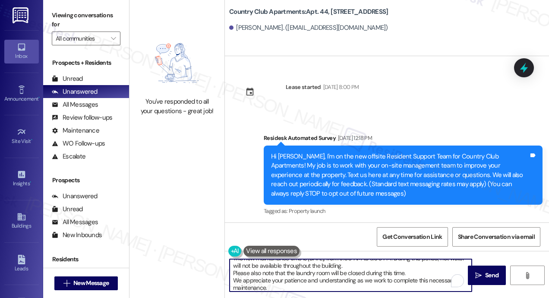
scroll to position [29, 0]
type textarea "Hi {{first_name}}! We apologize for the inconvenience, but due to an emergency …"
click at [488, 271] on span "Send" at bounding box center [491, 275] width 13 height 9
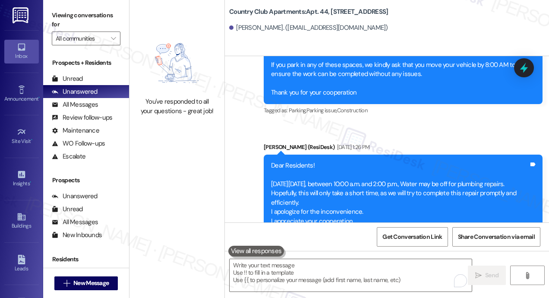
scroll to position [734, 0]
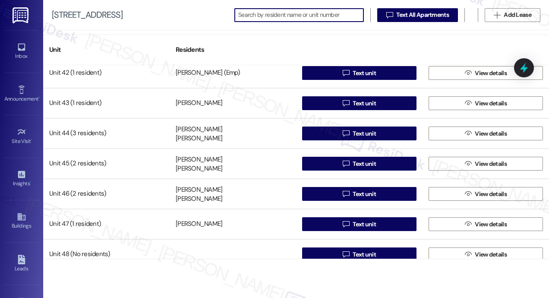
scroll to position [1288, 0]
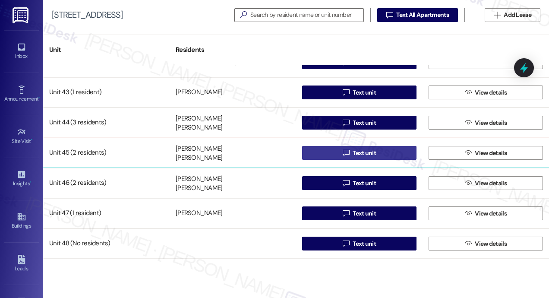
click at [320, 152] on button " Text unit" at bounding box center [359, 153] width 114 height 14
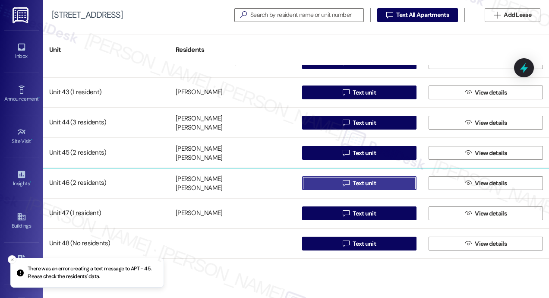
click at [362, 185] on span "Text unit" at bounding box center [364, 183] width 23 height 9
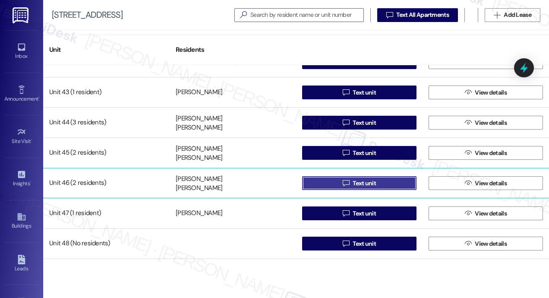
click at [322, 181] on button " Text unit" at bounding box center [359, 183] width 114 height 14
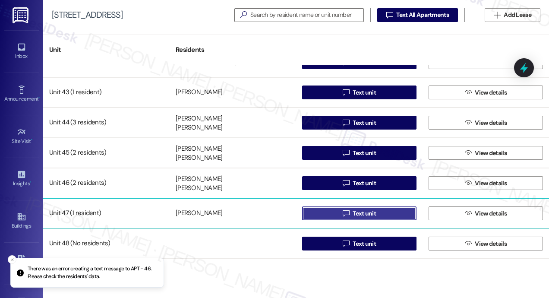
click at [389, 213] on button " Text unit" at bounding box center [359, 213] width 114 height 14
